Goal: Task Accomplishment & Management: Complete application form

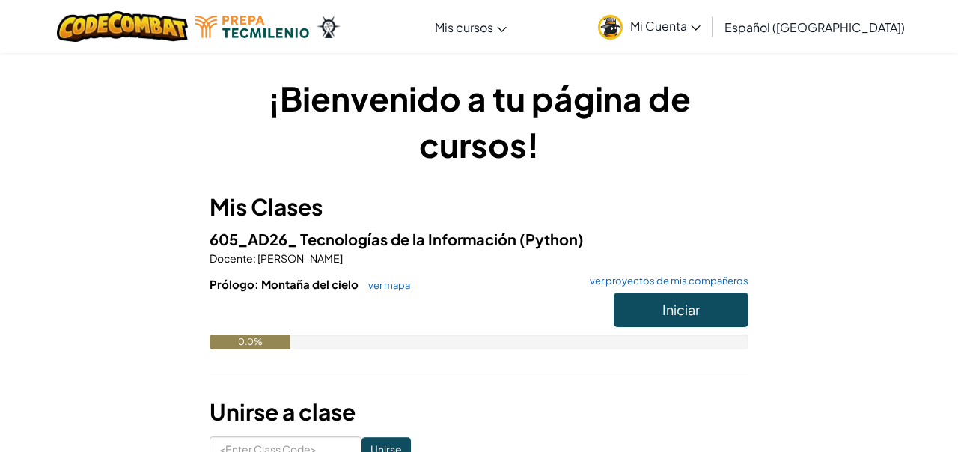
click at [712, 100] on h1 "¡Bienvenido a tu página de cursos!" at bounding box center [478, 121] width 539 height 93
